Goal: Task Accomplishment & Management: Manage account settings

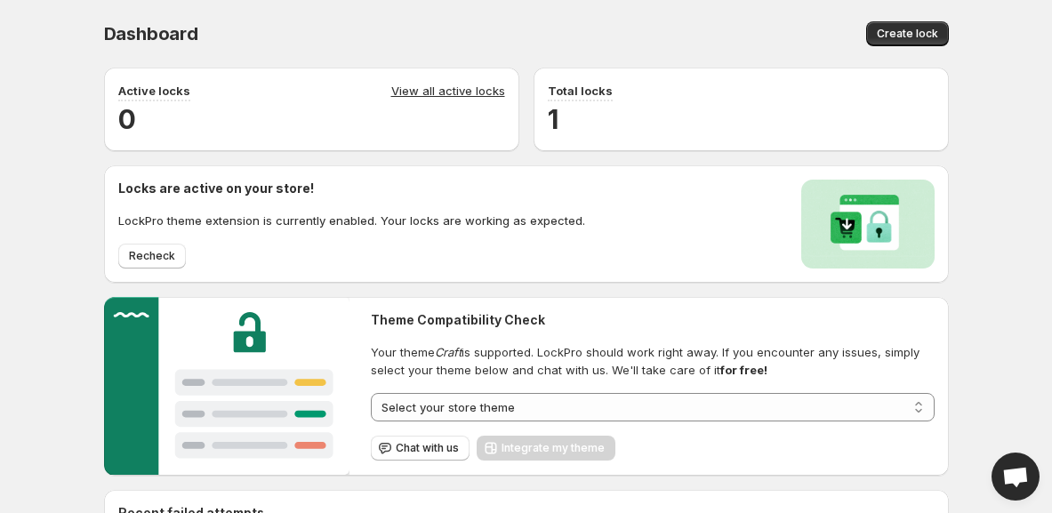
click at [603, 125] on h2 "1" at bounding box center [741, 119] width 387 height 36
click at [648, 117] on h2 "1" at bounding box center [741, 119] width 387 height 36
click at [612, 156] on div "**********" at bounding box center [519, 421] width 859 height 736
click at [570, 89] on p "Total locks" at bounding box center [580, 91] width 65 height 18
click at [603, 101] on span "Total locks" at bounding box center [580, 92] width 65 height 20
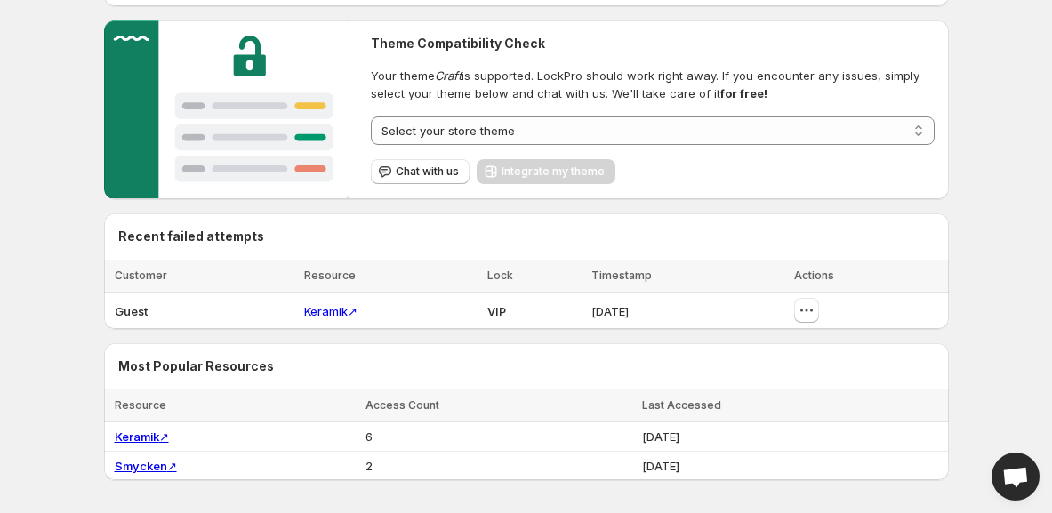
scroll to position [317, 0]
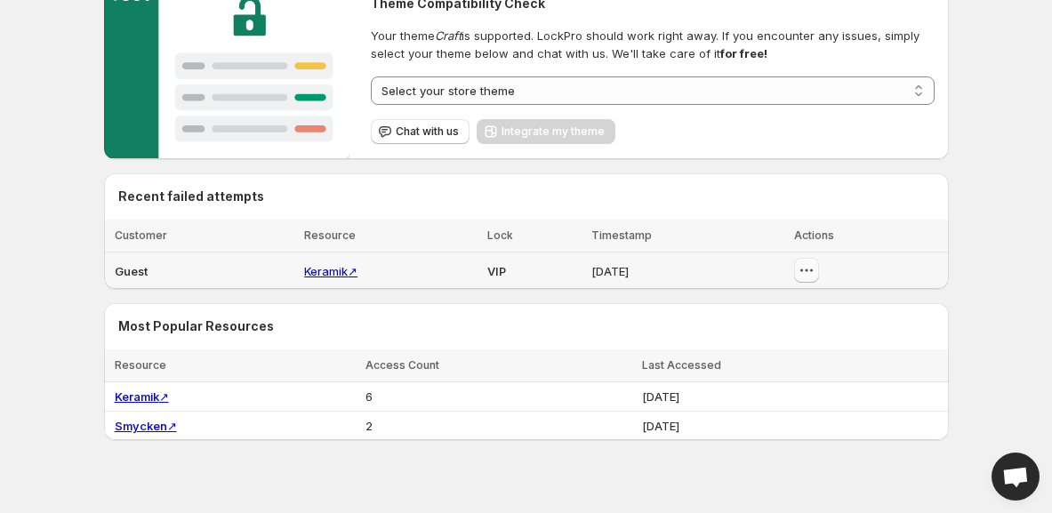
click at [808, 270] on icon "button" at bounding box center [806, 271] width 3 height 3
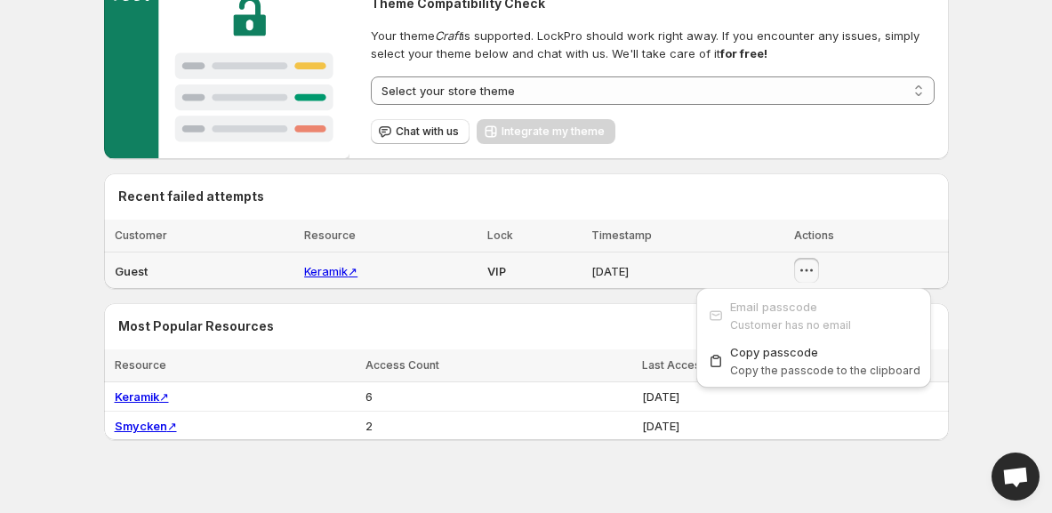
click at [808, 270] on icon "button" at bounding box center [806, 271] width 3 height 3
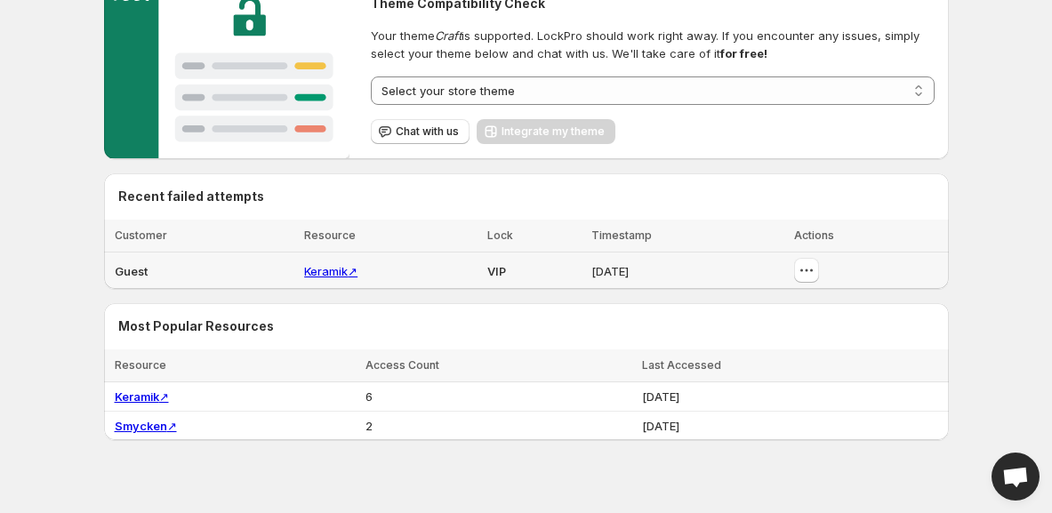
click at [125, 265] on span "Guest" at bounding box center [131, 271] width 33 height 14
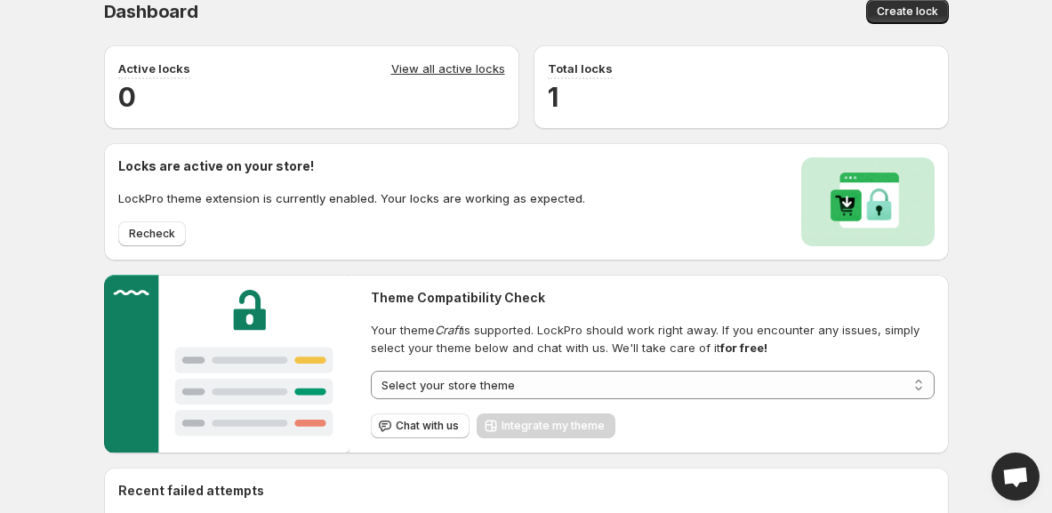
scroll to position [1, 0]
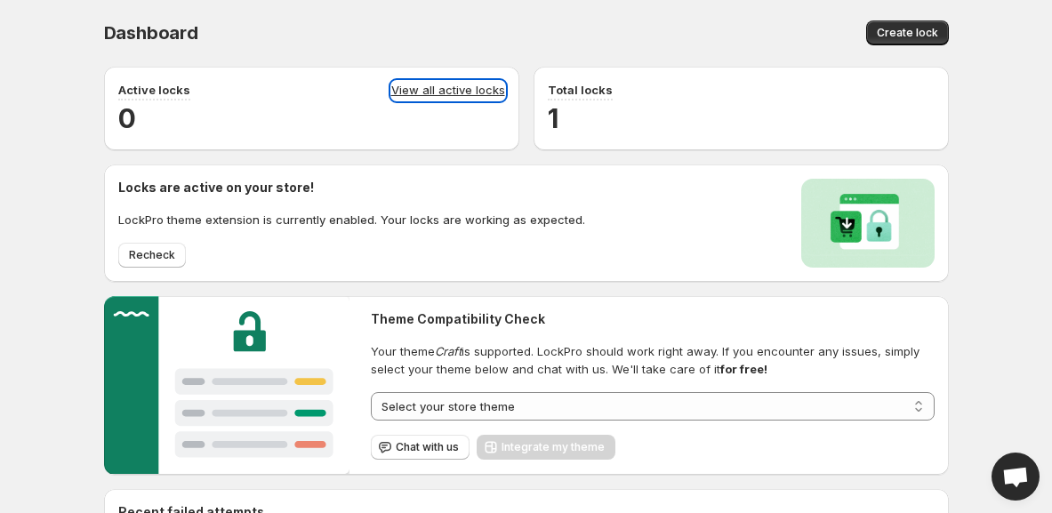
click at [460, 91] on link "View all active locks" at bounding box center [448, 91] width 114 height 20
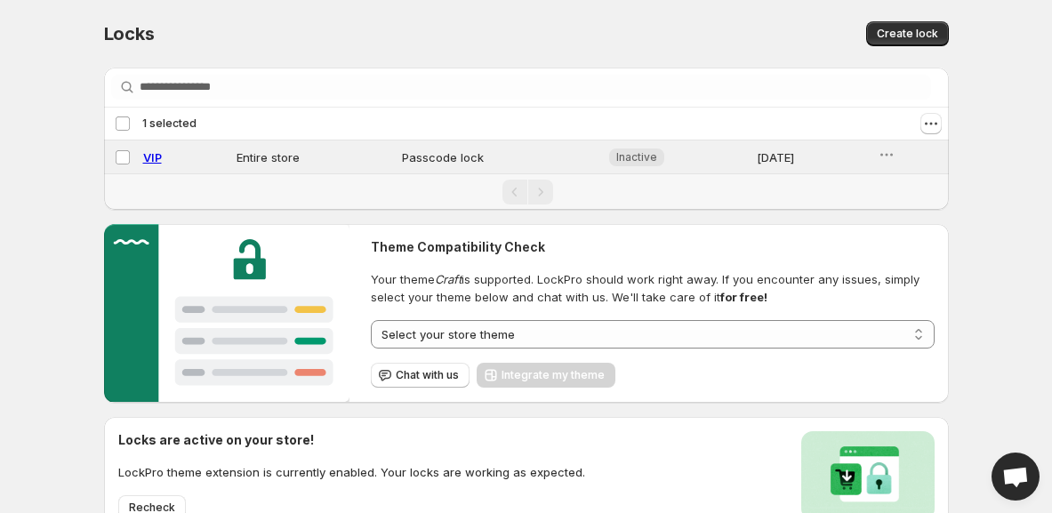
click at [918, 132] on div at bounding box center [576, 123] width 731 height 21
click at [927, 130] on icon "Actions" at bounding box center [932, 124] width 18 height 18
click at [913, 159] on span "Enable locks" at bounding box center [893, 159] width 70 height 14
click at [159, 161] on span "VIP" at bounding box center [152, 157] width 19 height 14
select select "******"
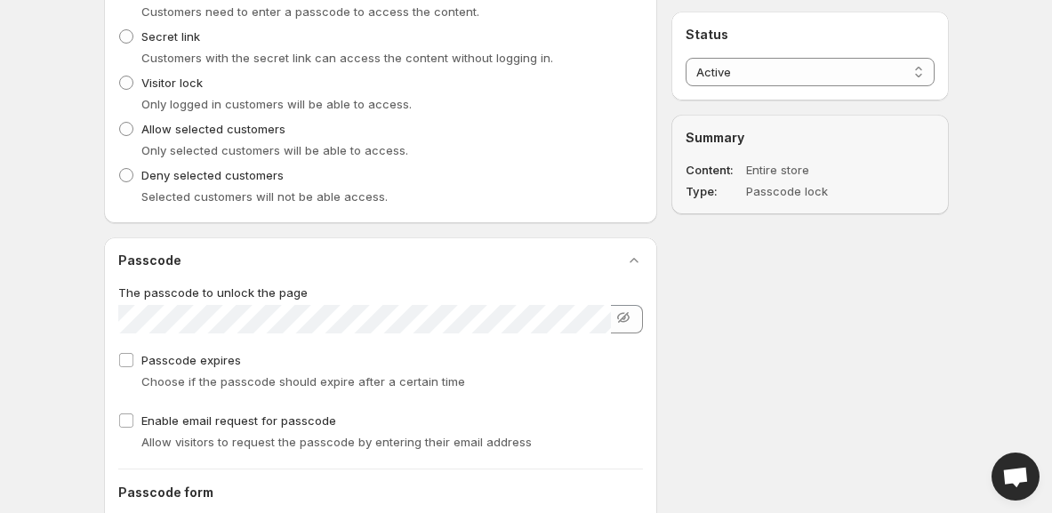
scroll to position [988, 0]
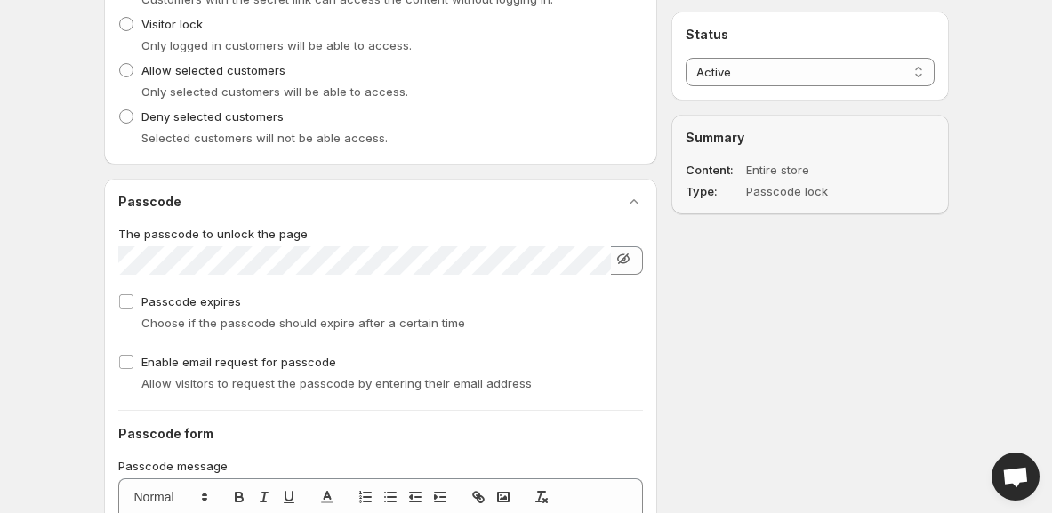
click at [626, 262] on icon "button" at bounding box center [624, 259] width 12 height 11
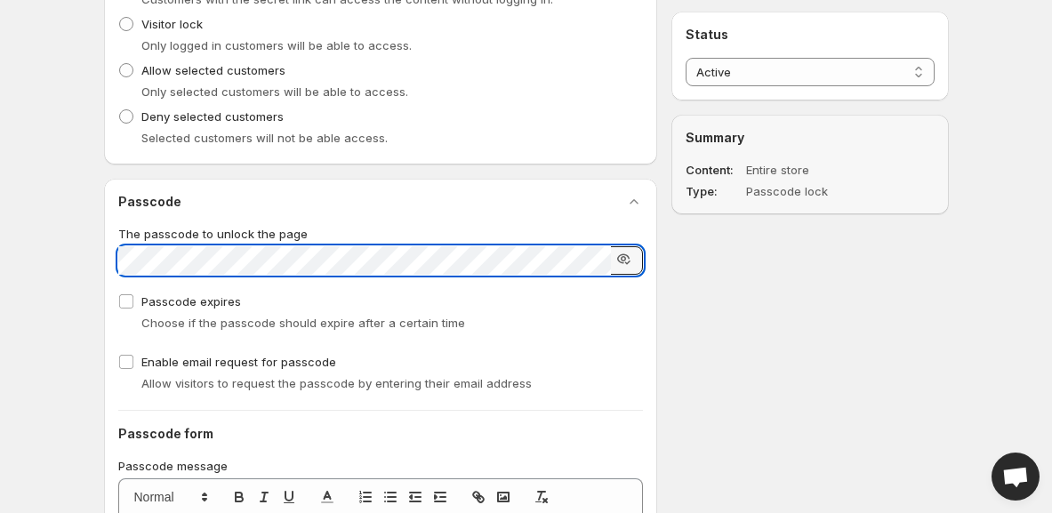
click at [731, 359] on div "{"values":{"id":1407,"lockId":"222618517842","name":"VIP","products":[],"varian…" at bounding box center [519, 2] width 859 height 1872
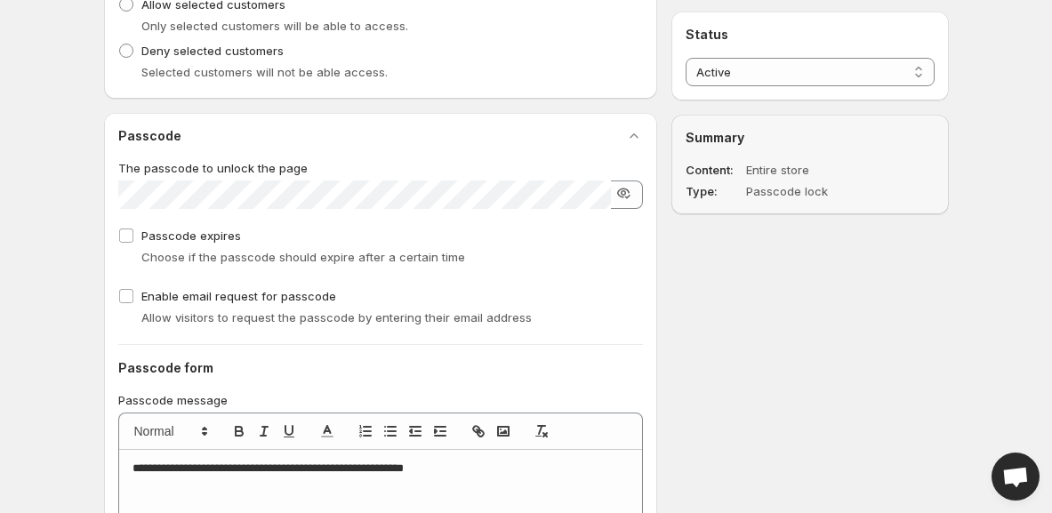
scroll to position [1093, 0]
